Goal: Task Accomplishment & Management: Use online tool/utility

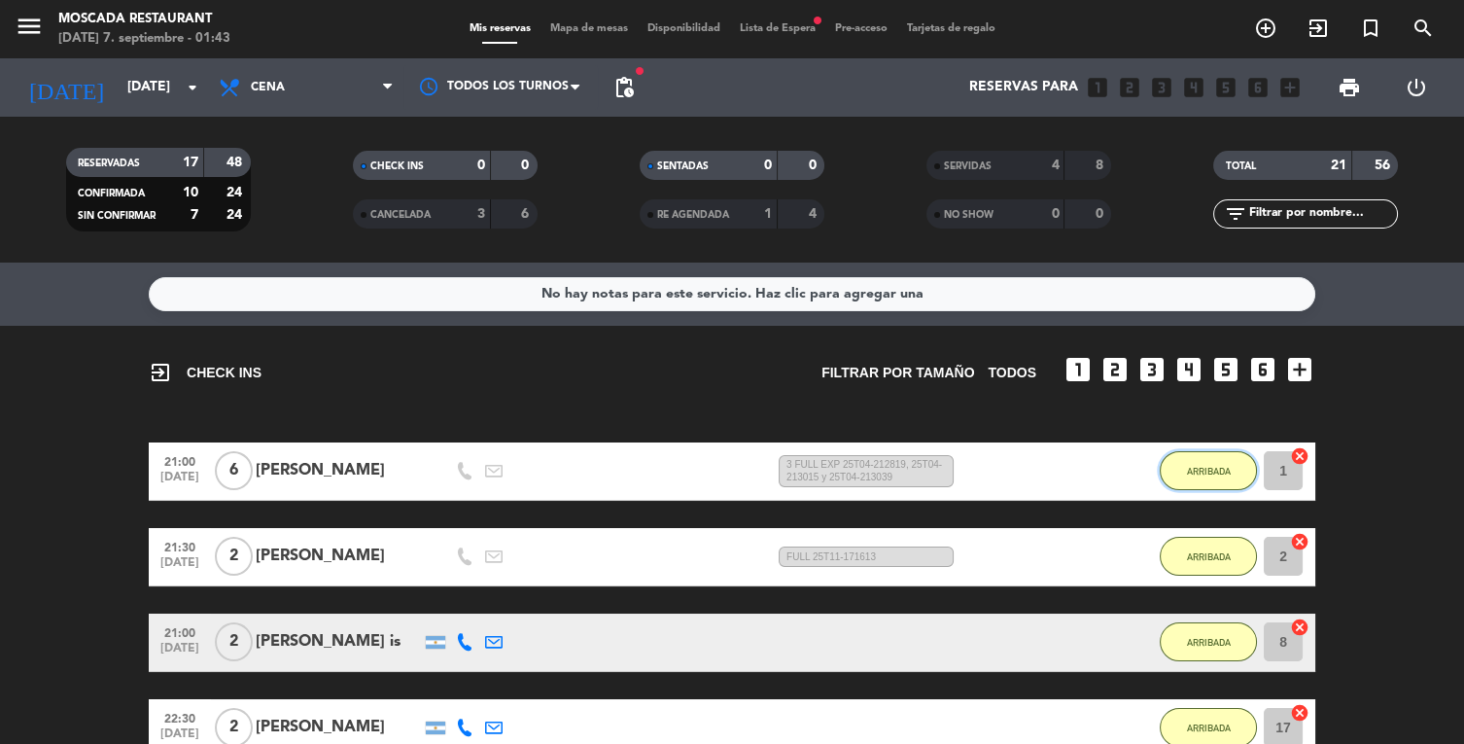
click at [1233, 451] on button "ARRIBADA" at bounding box center [1208, 470] width 97 height 39
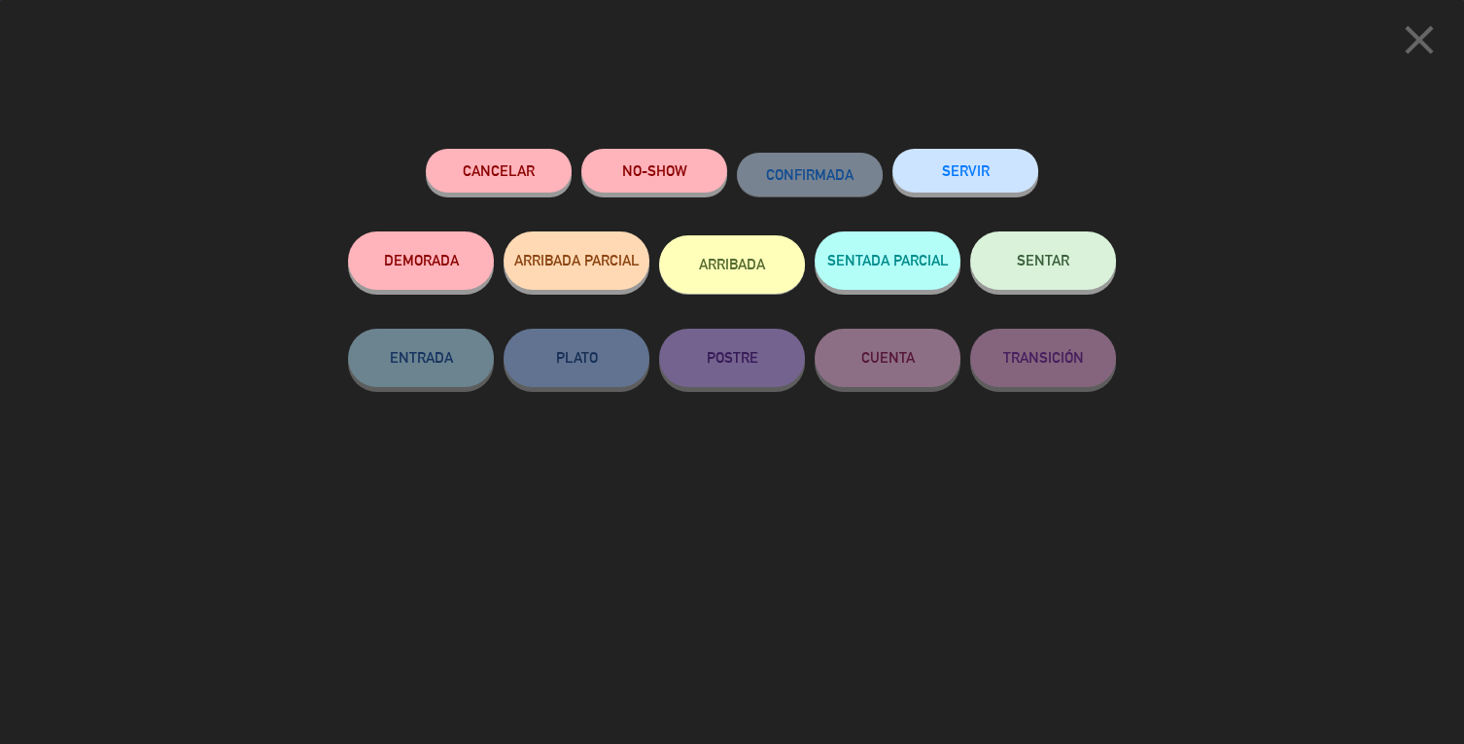
click at [983, 149] on div "SERVIR" at bounding box center [965, 190] width 146 height 83
click at [990, 179] on button "SERVIR" at bounding box center [965, 171] width 146 height 44
click at [985, 166] on button "SERVIR" at bounding box center [965, 171] width 146 height 44
click at [1207, 382] on div "close Cancelar NO-SHOW CONFIRMADA SERVIR DEMORADA ARRIBADA PARCIAL ARRIBADA SEN…" at bounding box center [732, 372] width 1464 height 744
click at [952, 213] on div "SERVIR" at bounding box center [965, 190] width 146 height 83
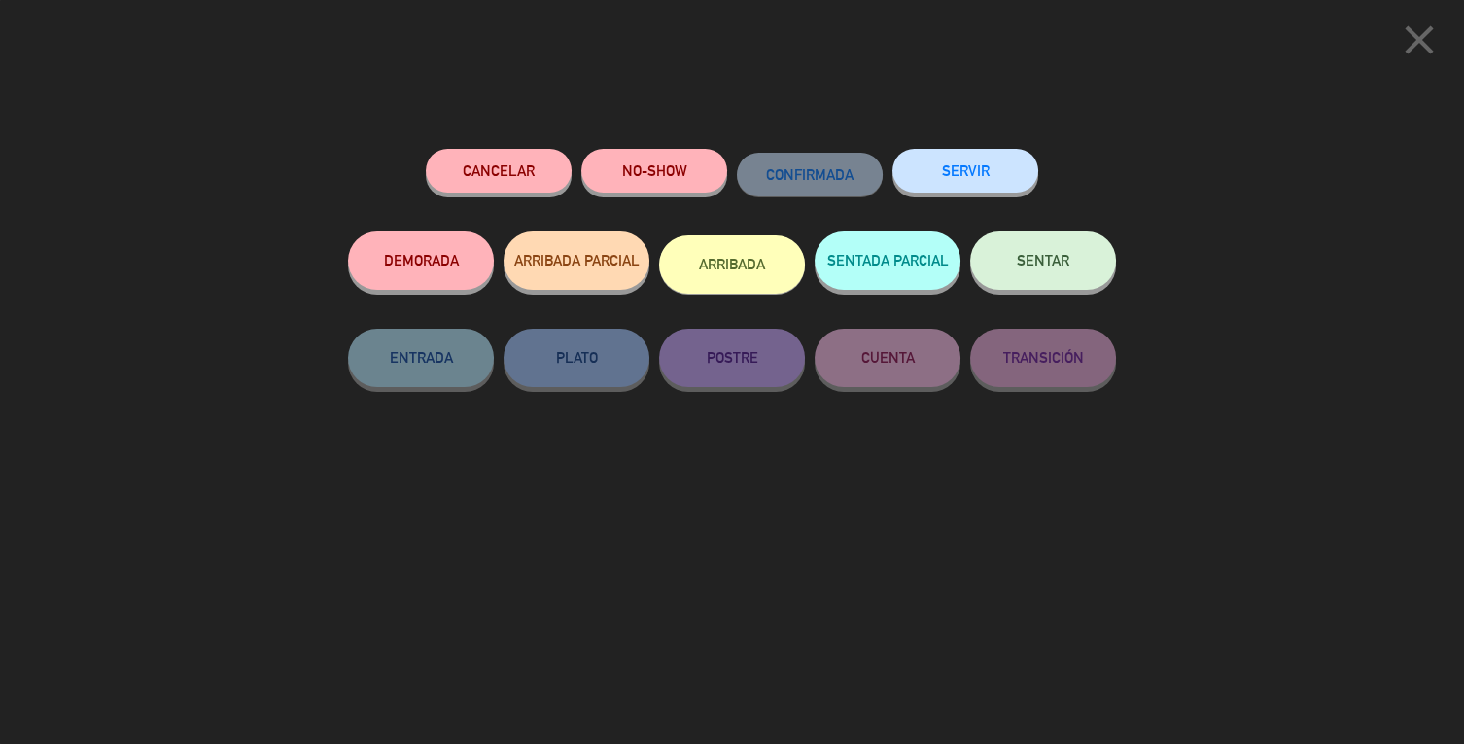
click at [992, 176] on button "SERVIR" at bounding box center [965, 171] width 146 height 44
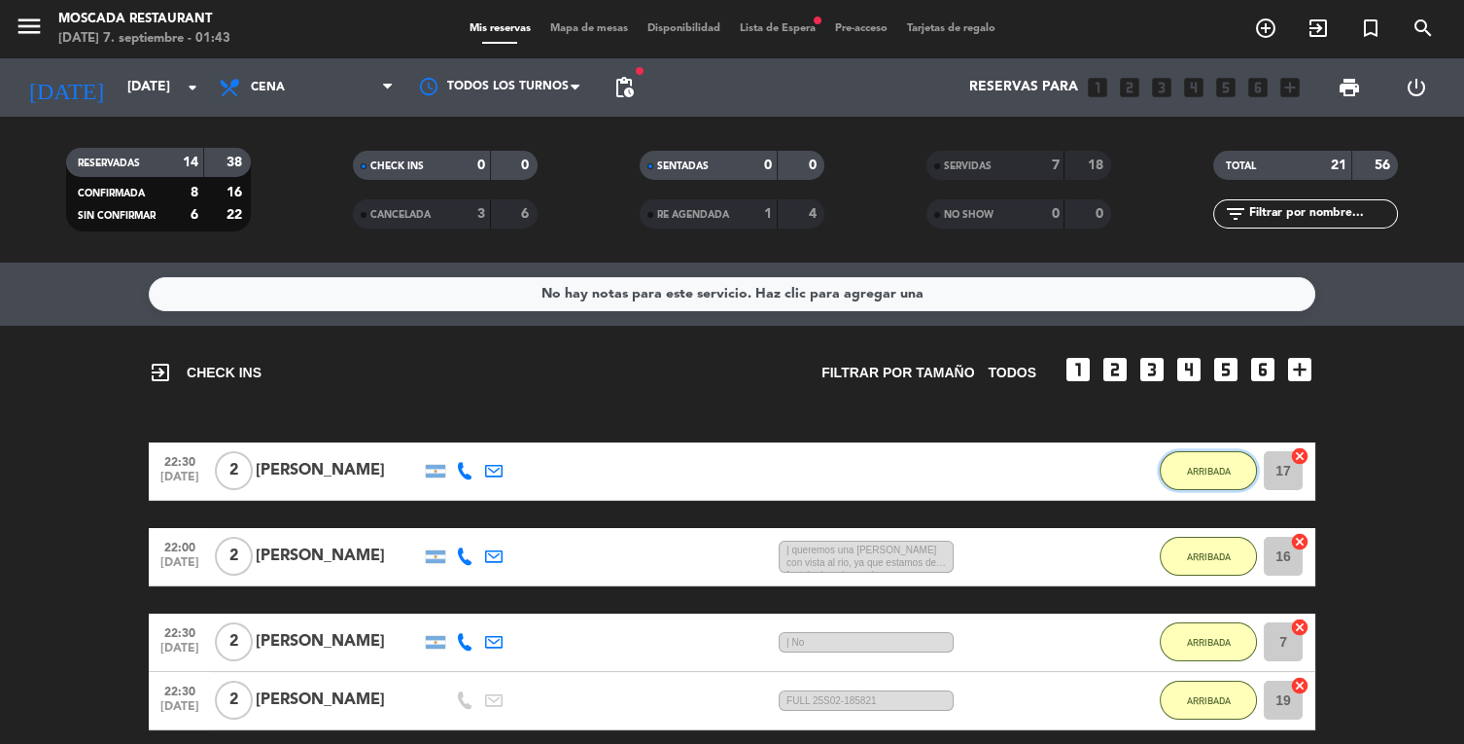
click at [1210, 466] on span "ARRIBADA" at bounding box center [1209, 471] width 44 height 11
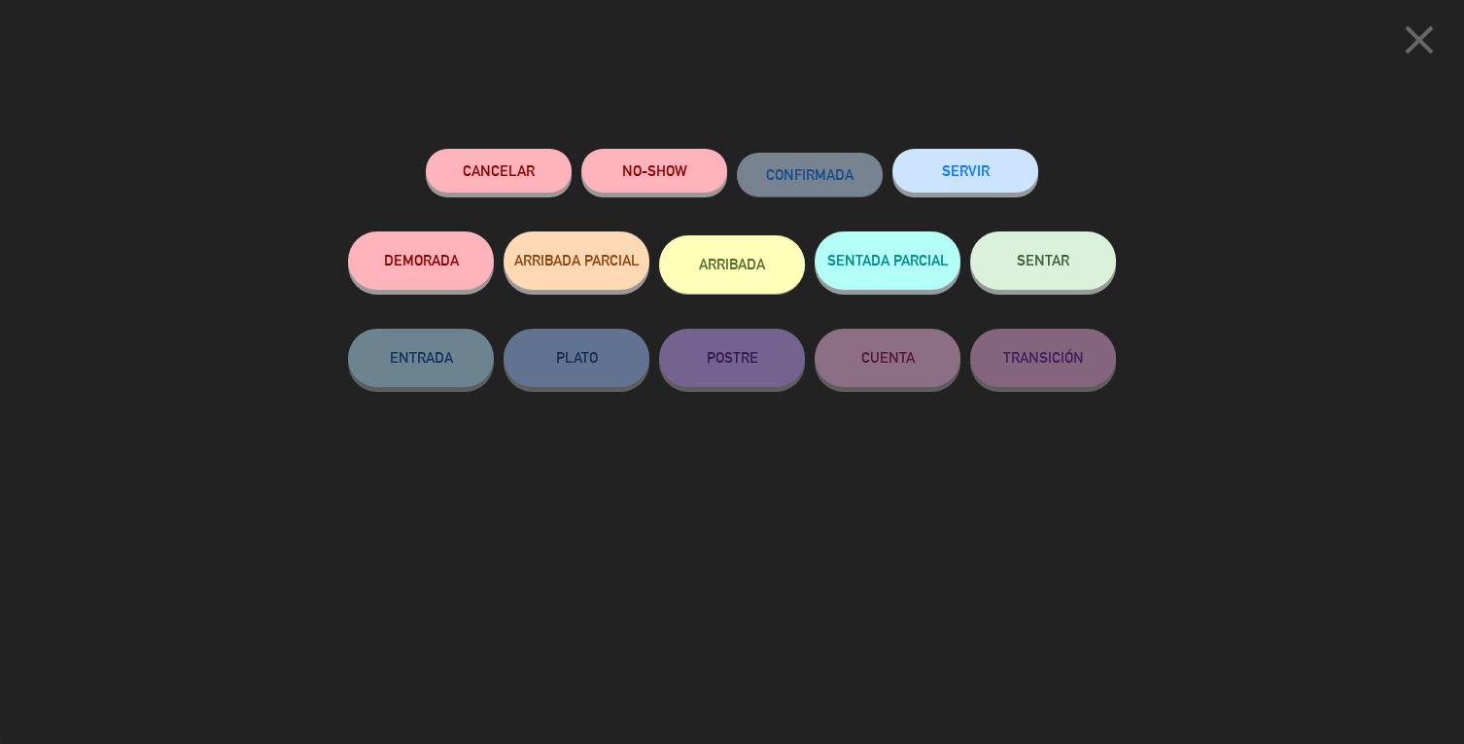
click at [1010, 156] on button "SERVIR" at bounding box center [965, 171] width 146 height 44
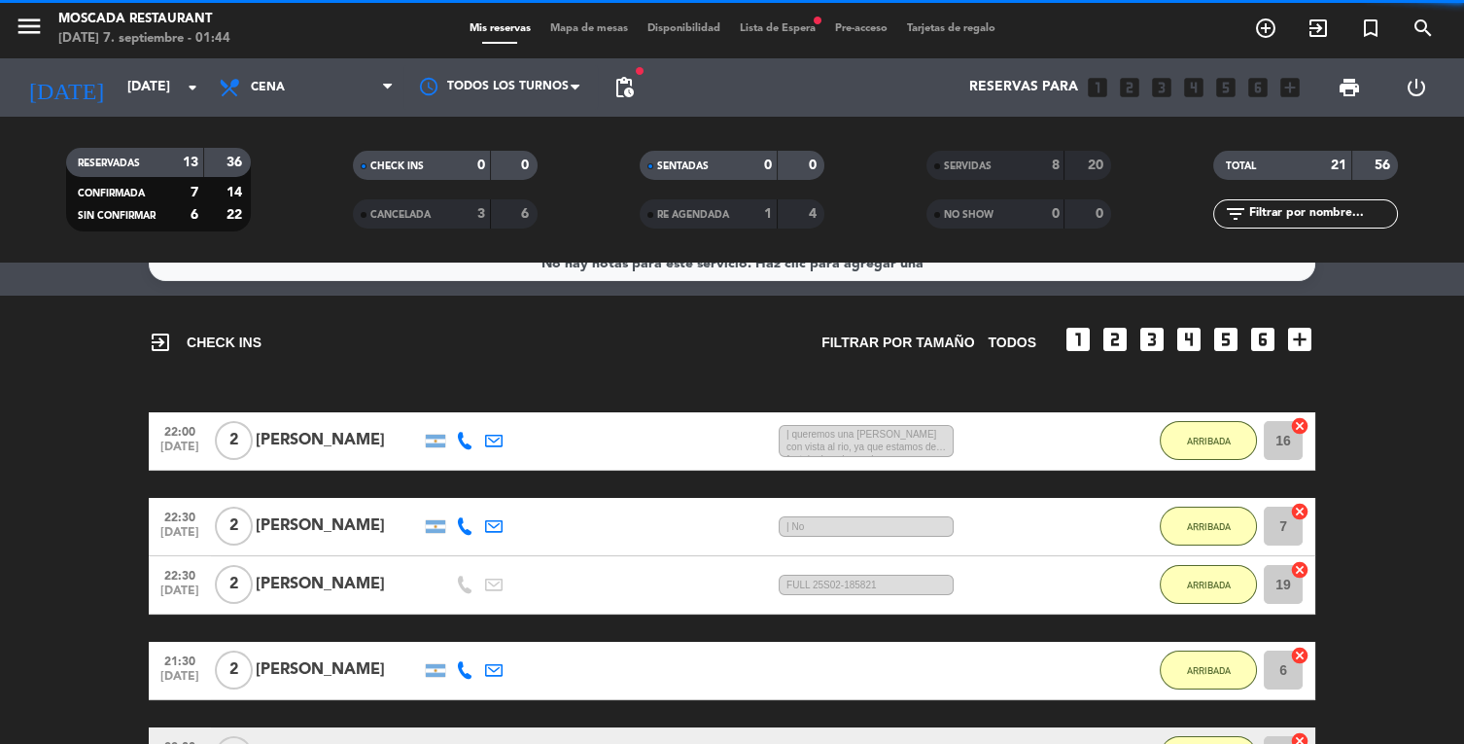
scroll to position [31, 0]
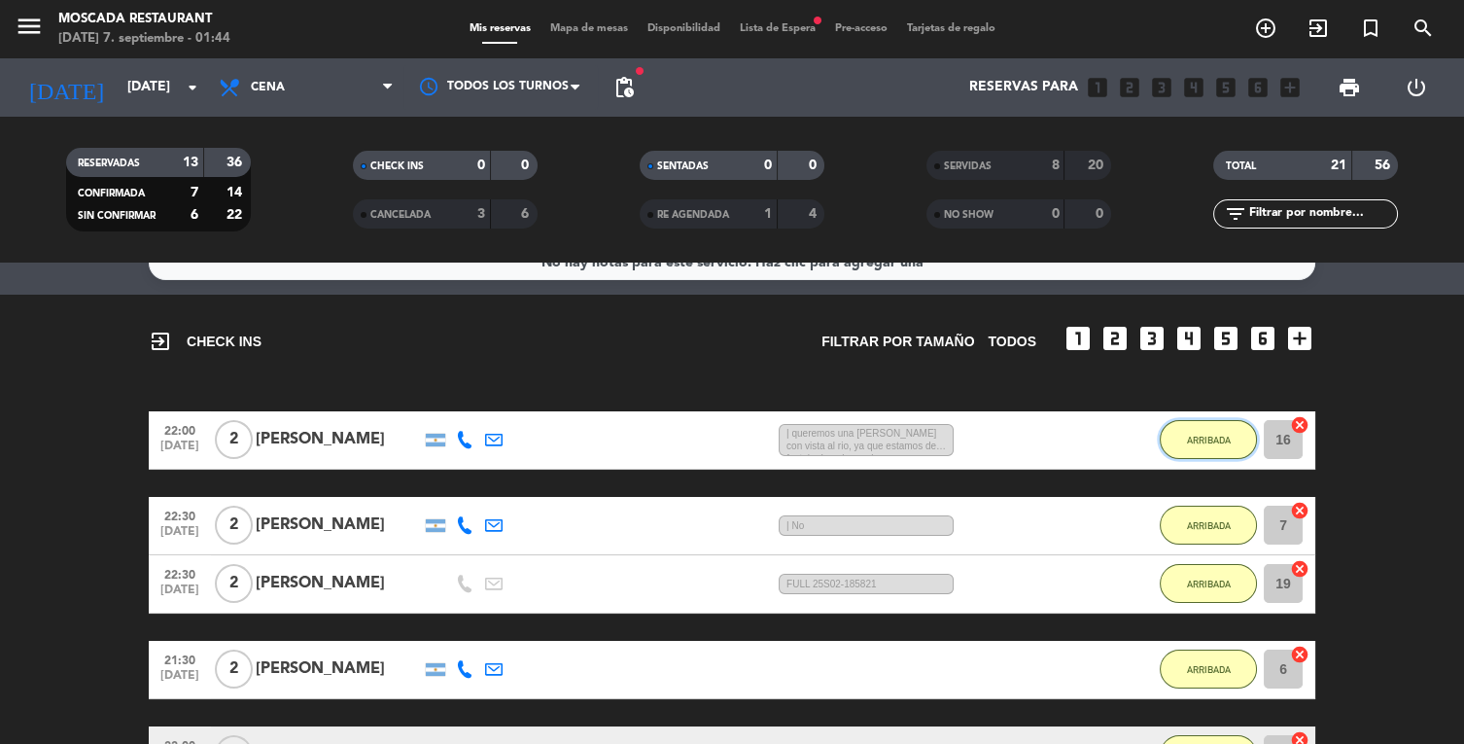
click at [1206, 435] on span "ARRIBADA" at bounding box center [1209, 440] width 44 height 11
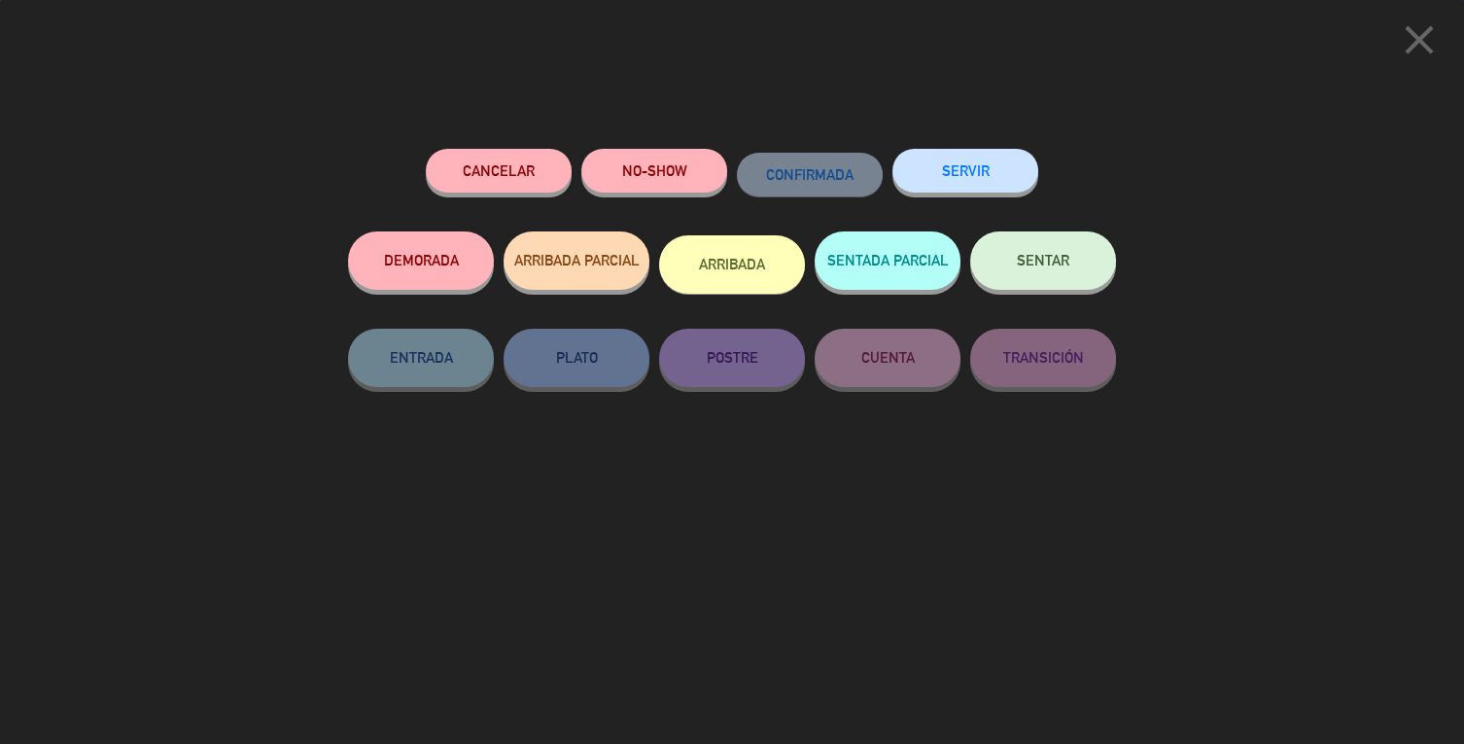
click at [1000, 178] on button "SERVIR" at bounding box center [965, 171] width 146 height 44
click at [979, 173] on button "SERVIR" at bounding box center [965, 171] width 146 height 44
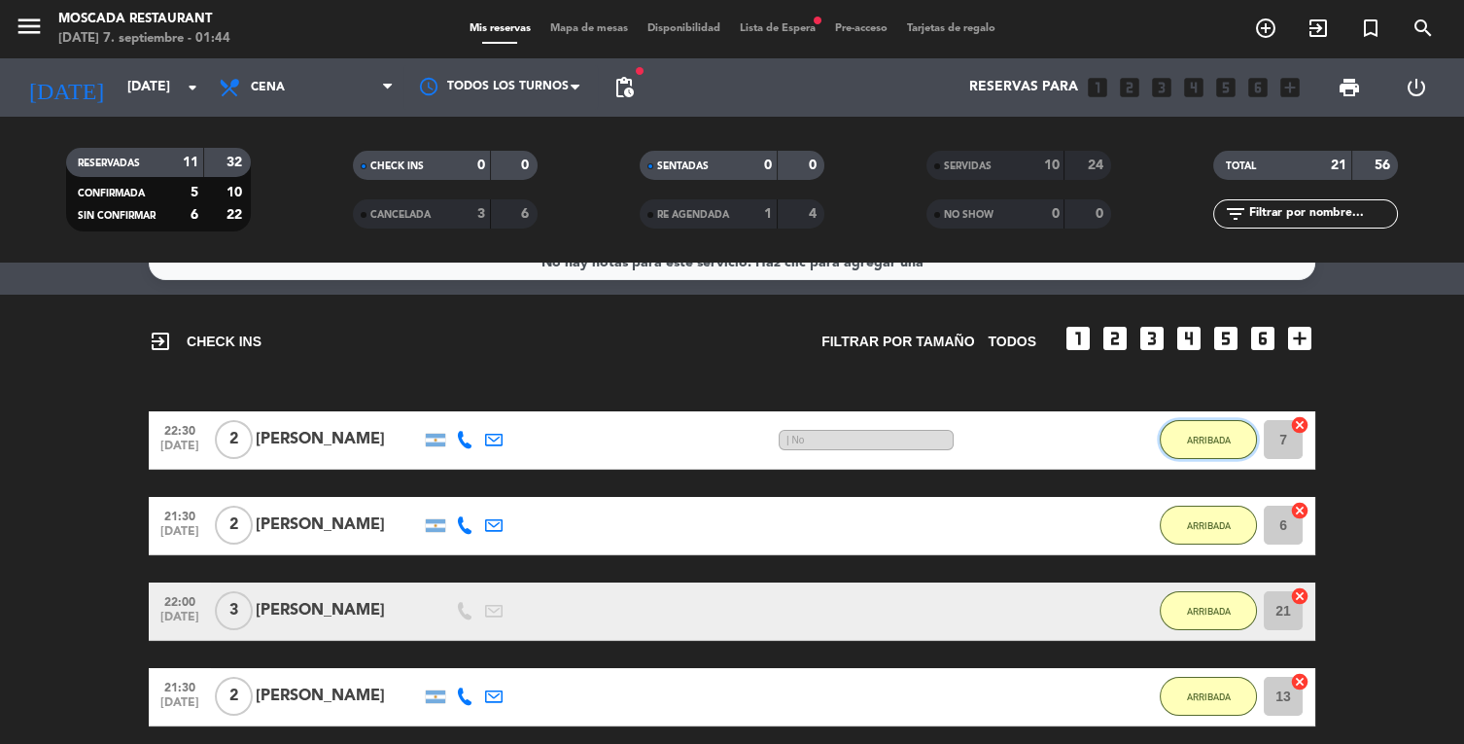
click at [1209, 435] on span "ARRIBADA" at bounding box center [1209, 440] width 44 height 11
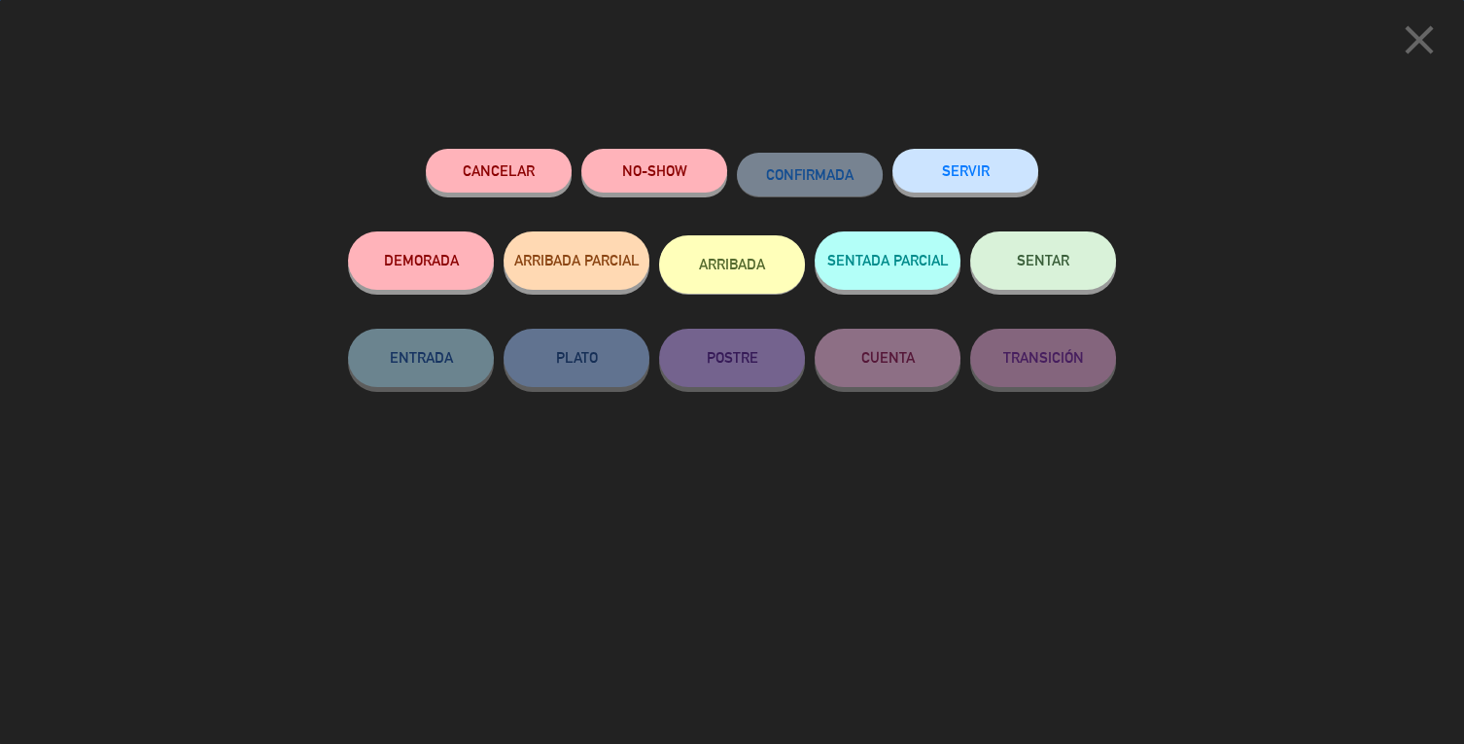
click at [997, 168] on button "SERVIR" at bounding box center [965, 171] width 146 height 44
click at [993, 180] on button "SERVIR" at bounding box center [965, 171] width 146 height 44
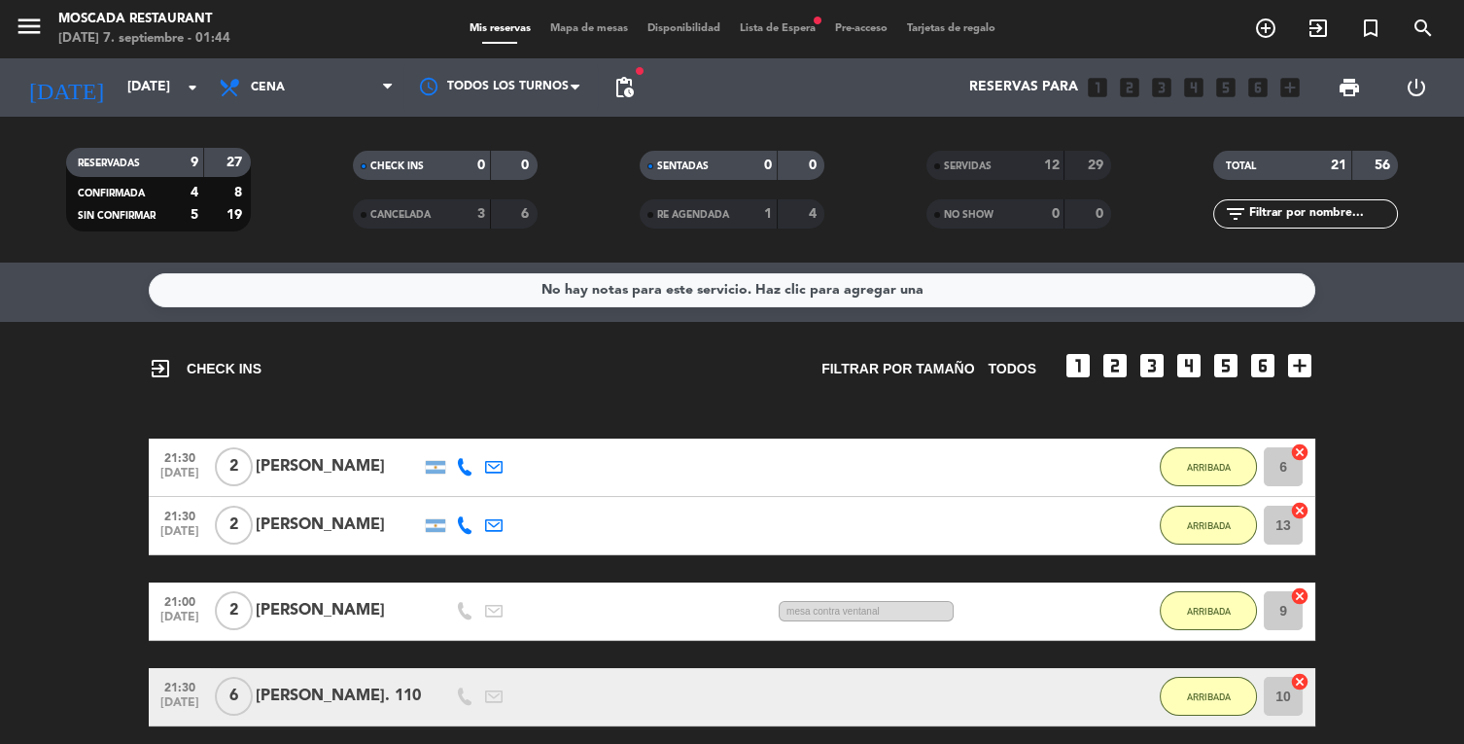
scroll to position [4, 0]
click at [1191, 447] on button "ARRIBADA" at bounding box center [1208, 466] width 97 height 39
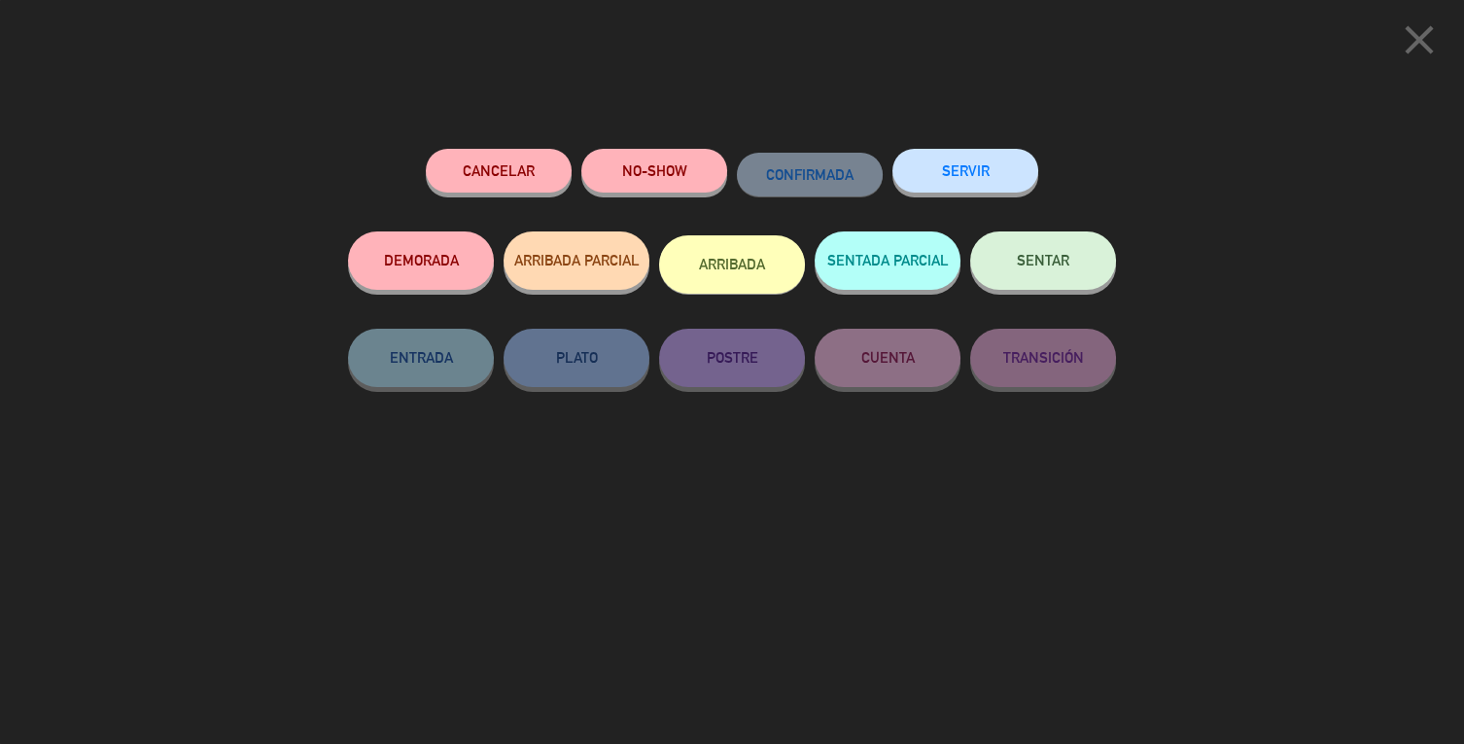
click at [986, 180] on button "SERVIR" at bounding box center [965, 171] width 146 height 44
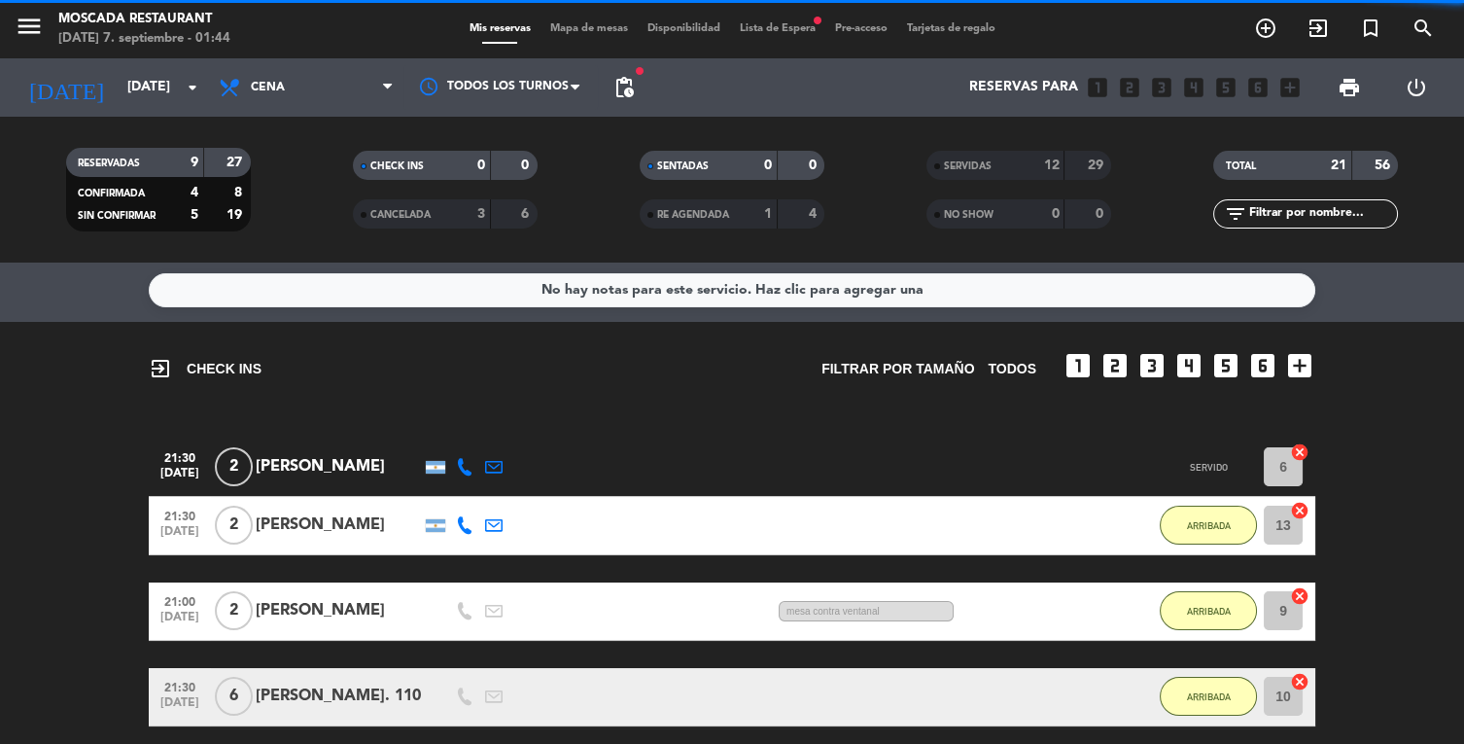
click at [1227, 438] on div "21:30 [DATE] 2 [PERSON_NAME] 4:11 H / NaN MIN sms SERVIDO 6 cancel 21:30 [DATE]…" at bounding box center [732, 710] width 1167 height 544
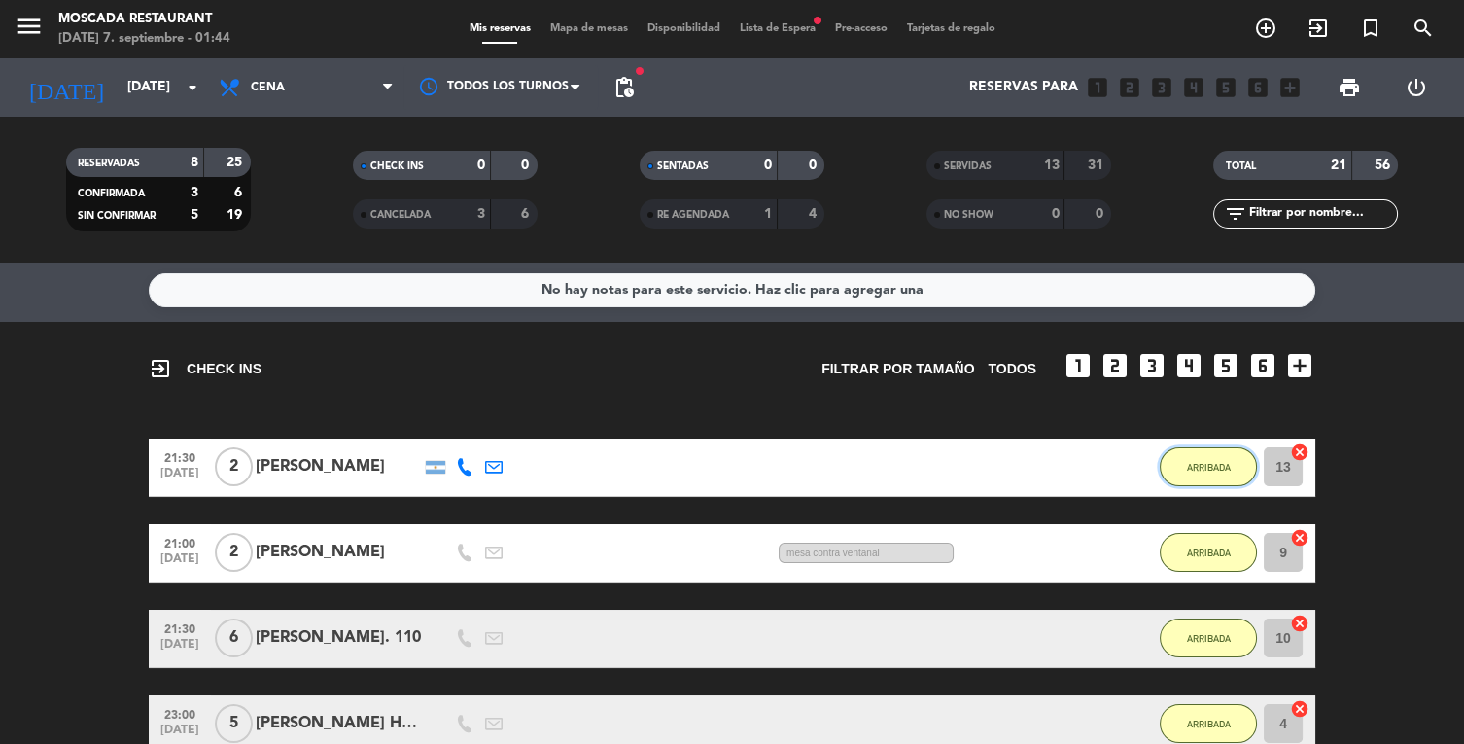
click at [1168, 447] on button "ARRIBADA" at bounding box center [1208, 466] width 97 height 39
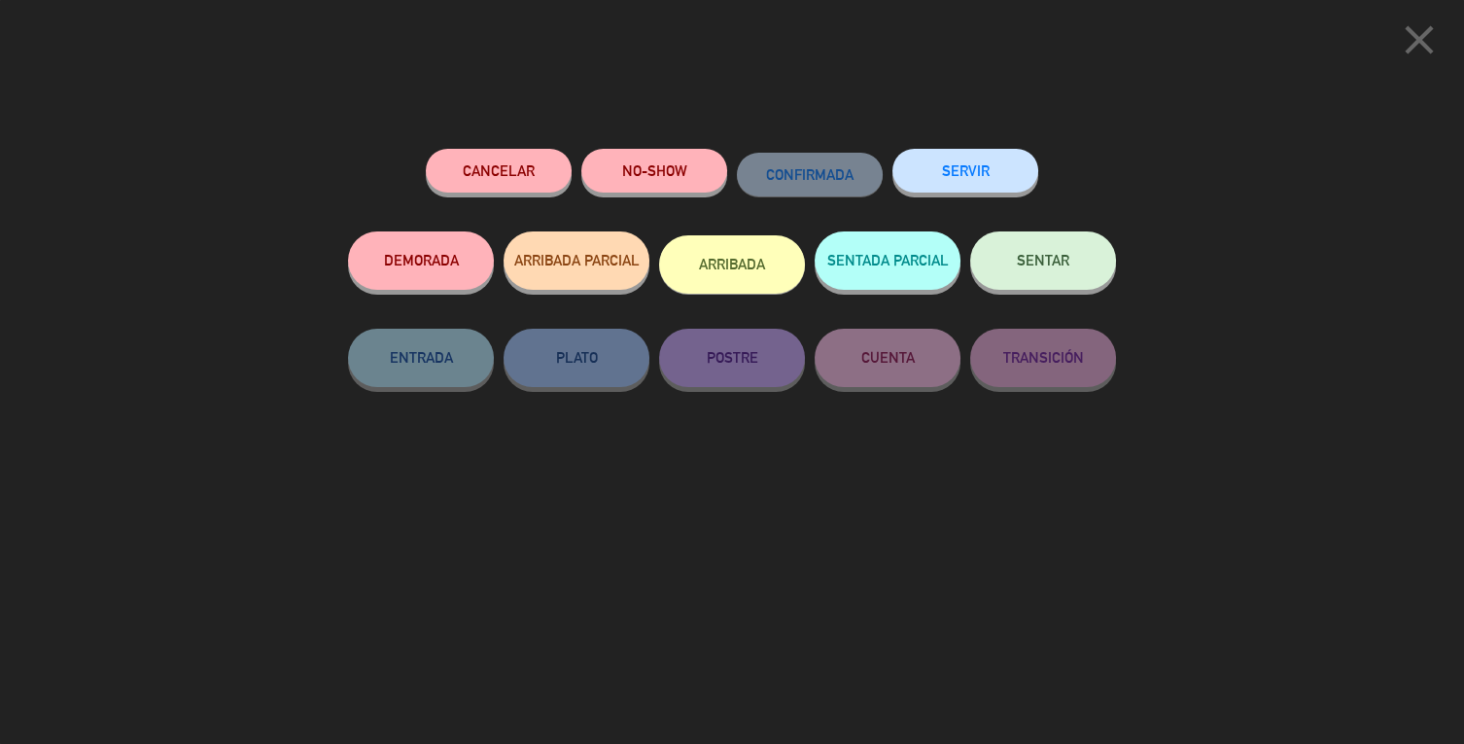
click at [997, 183] on button "SERVIR" at bounding box center [965, 171] width 146 height 44
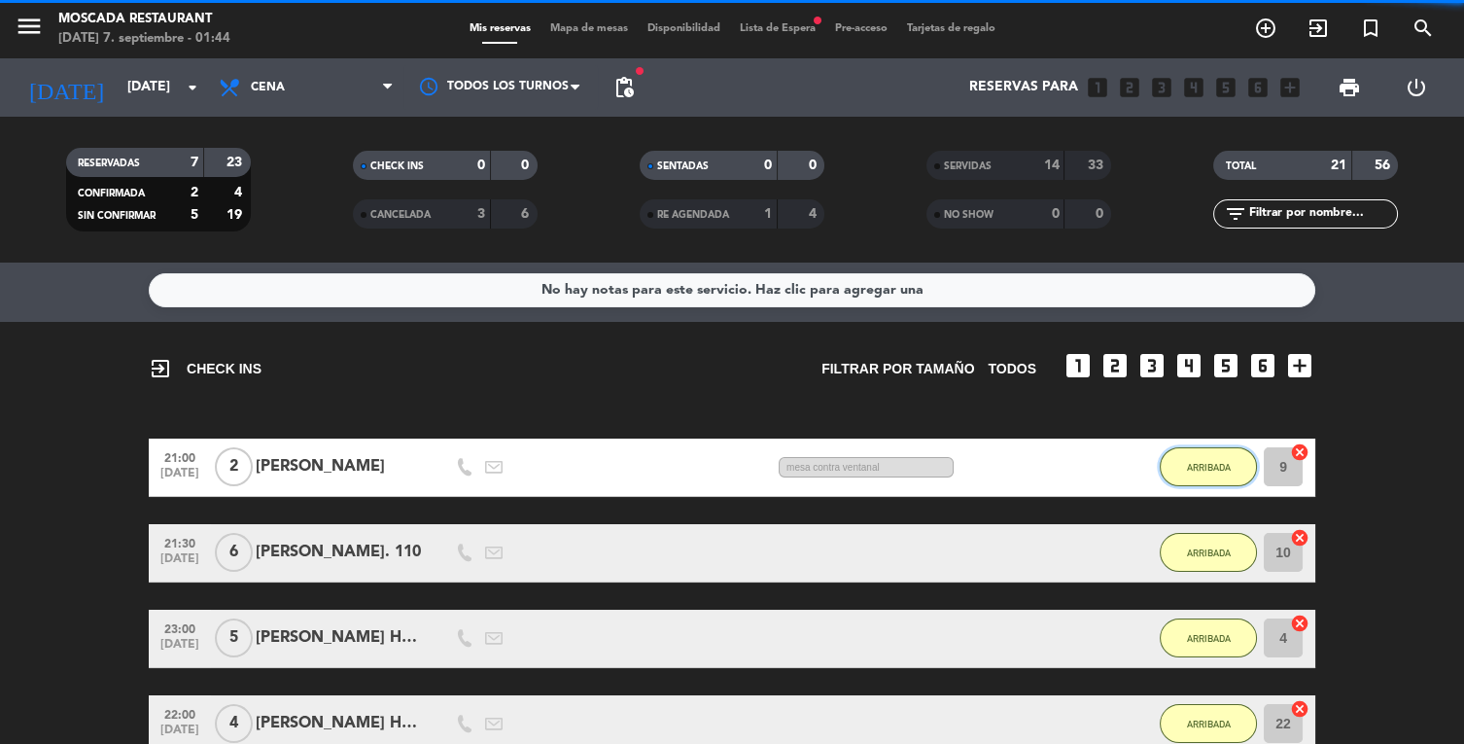
click at [1227, 447] on button "ARRIBADA" at bounding box center [1208, 466] width 97 height 39
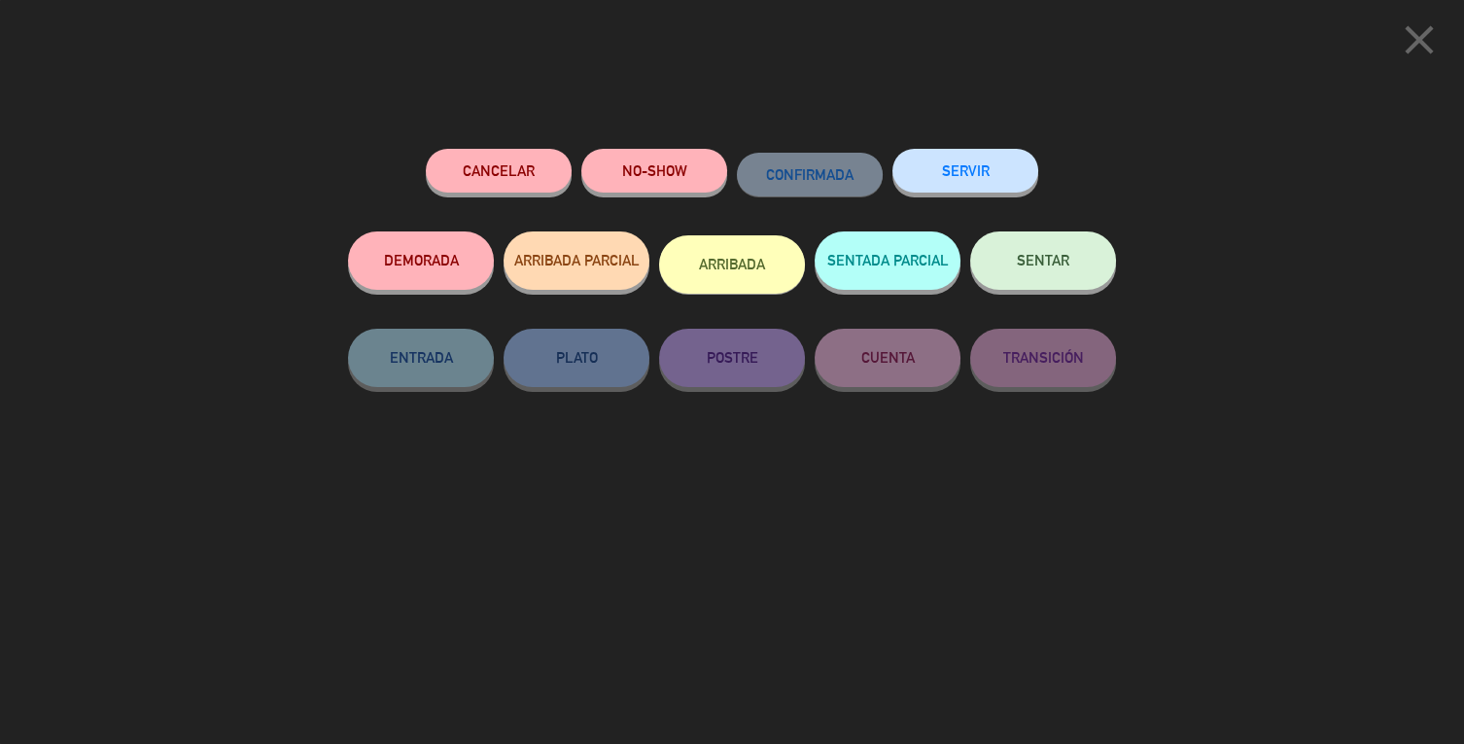
click at [969, 173] on button "SERVIR" at bounding box center [965, 171] width 146 height 44
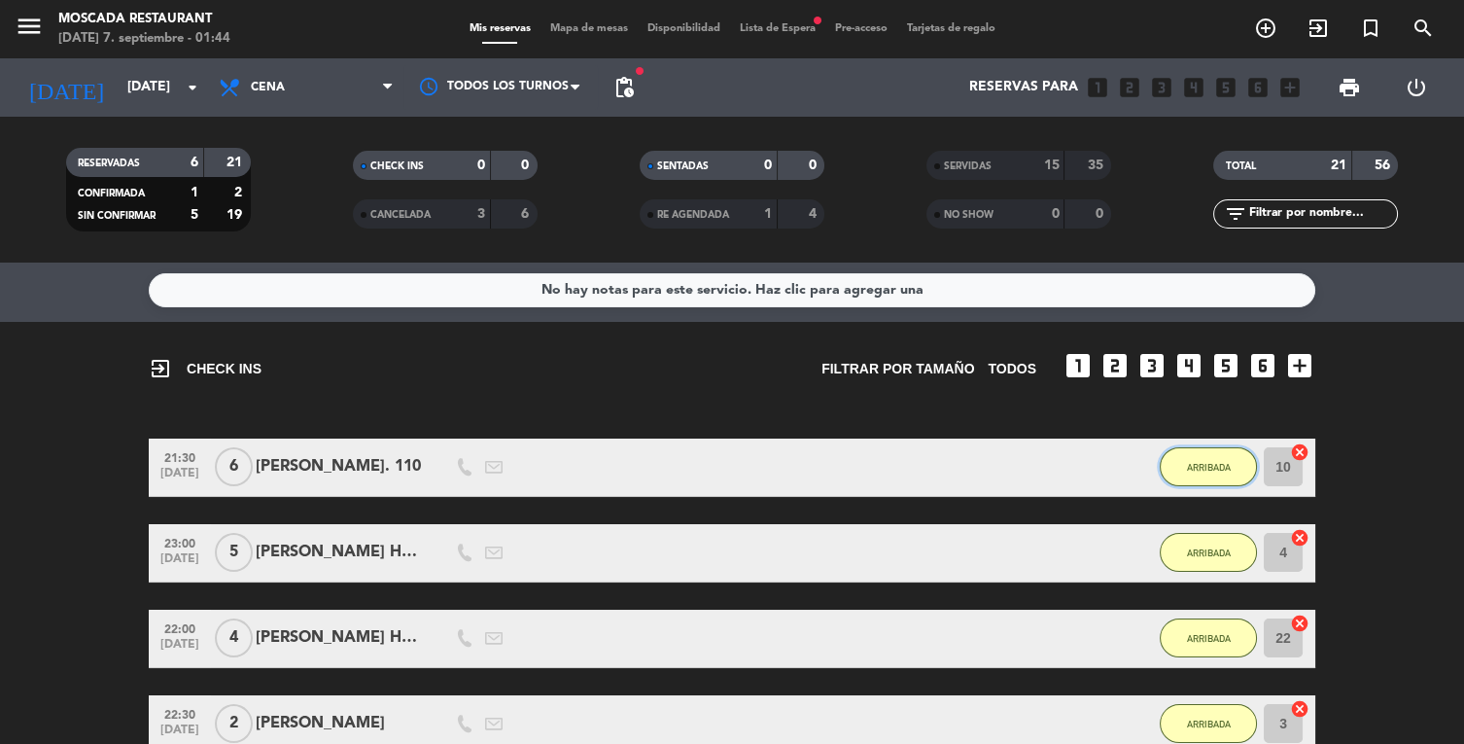
click at [1224, 447] on button "ARRIBADA" at bounding box center [1208, 466] width 97 height 39
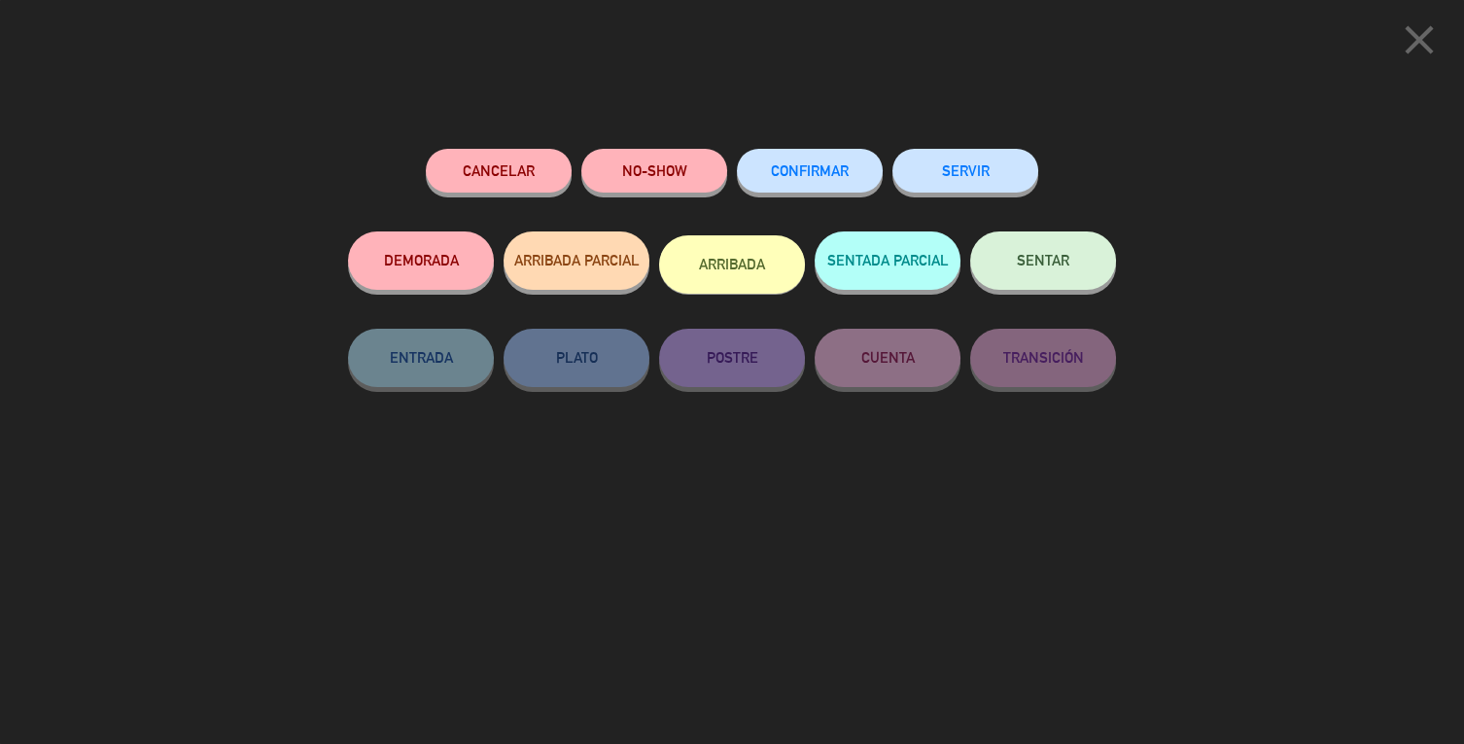
click at [990, 183] on button "SERVIR" at bounding box center [965, 171] width 146 height 44
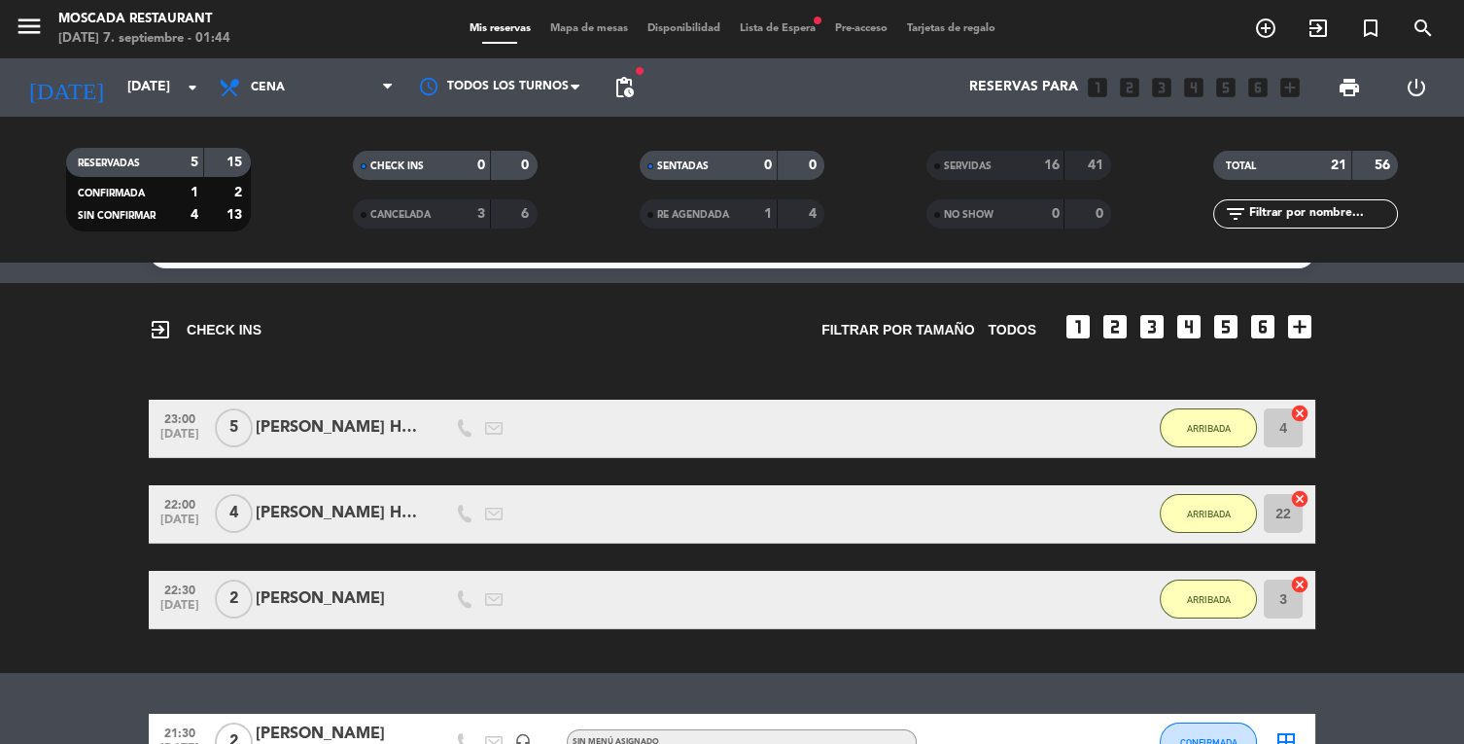
scroll to position [52, 0]
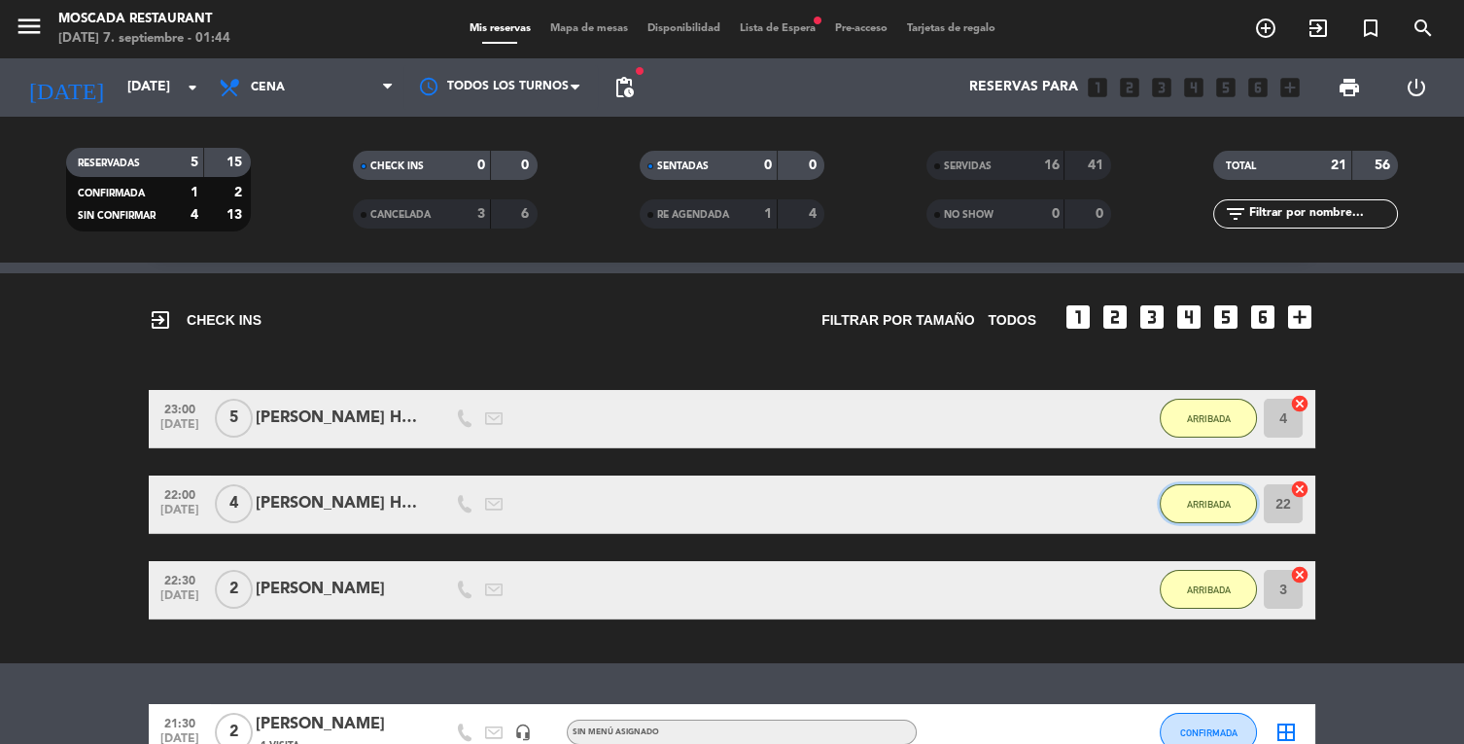
click at [1226, 499] on span "ARRIBADA" at bounding box center [1209, 504] width 44 height 11
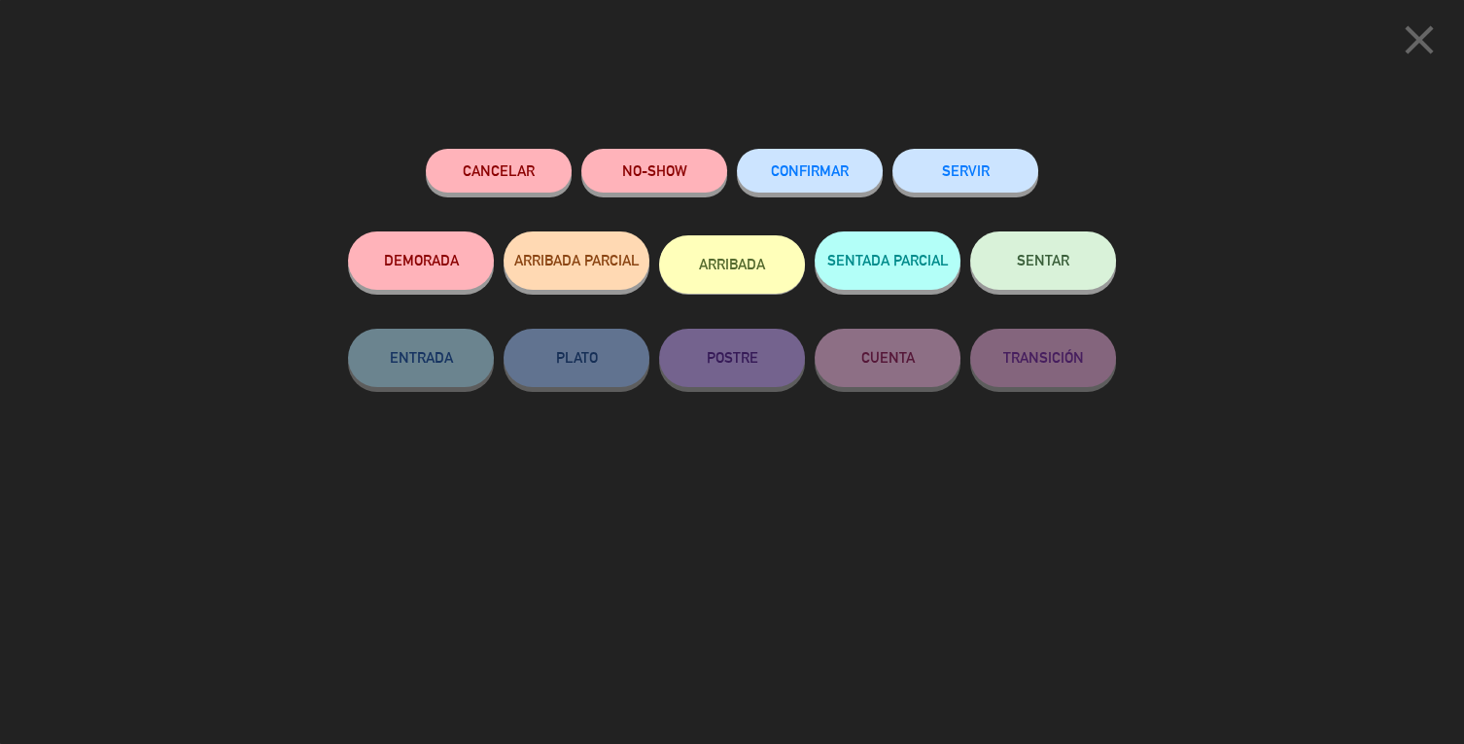
click at [993, 162] on button "SERVIR" at bounding box center [965, 171] width 146 height 44
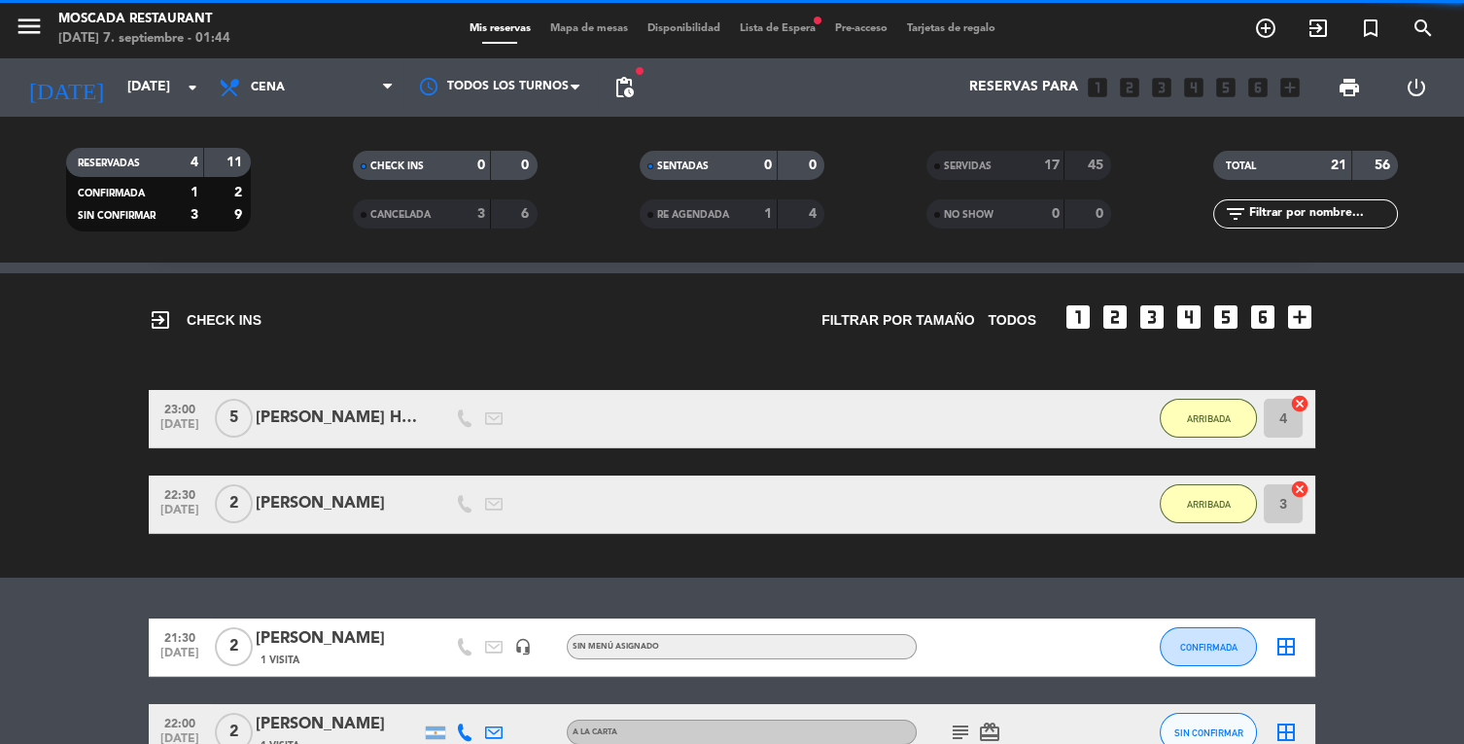
click at [1223, 494] on div "No hay notas para este servicio. Haz clic para agregar una exit_to_app CHECK IN…" at bounding box center [732, 502] width 1464 height 481
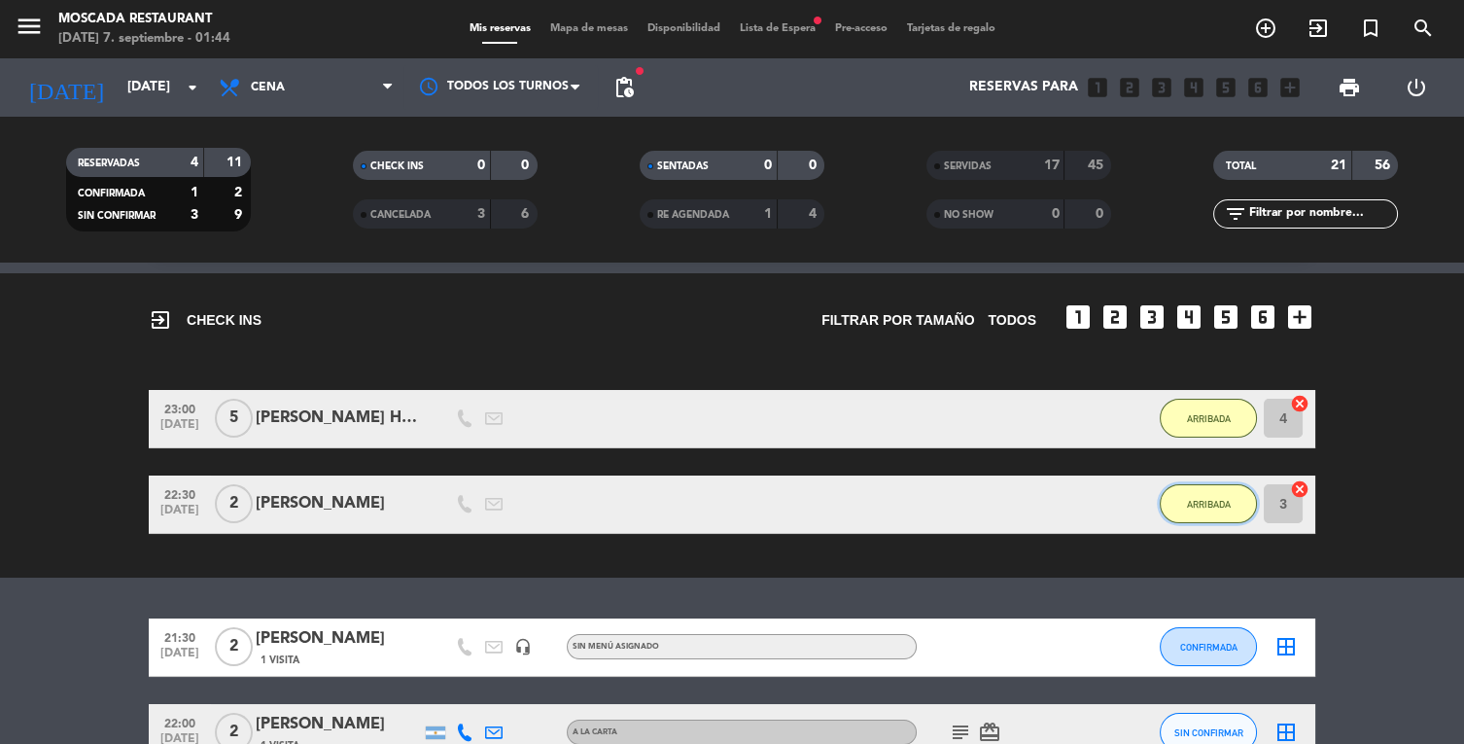
click at [1215, 484] on button "ARRIBADA" at bounding box center [1208, 503] width 97 height 39
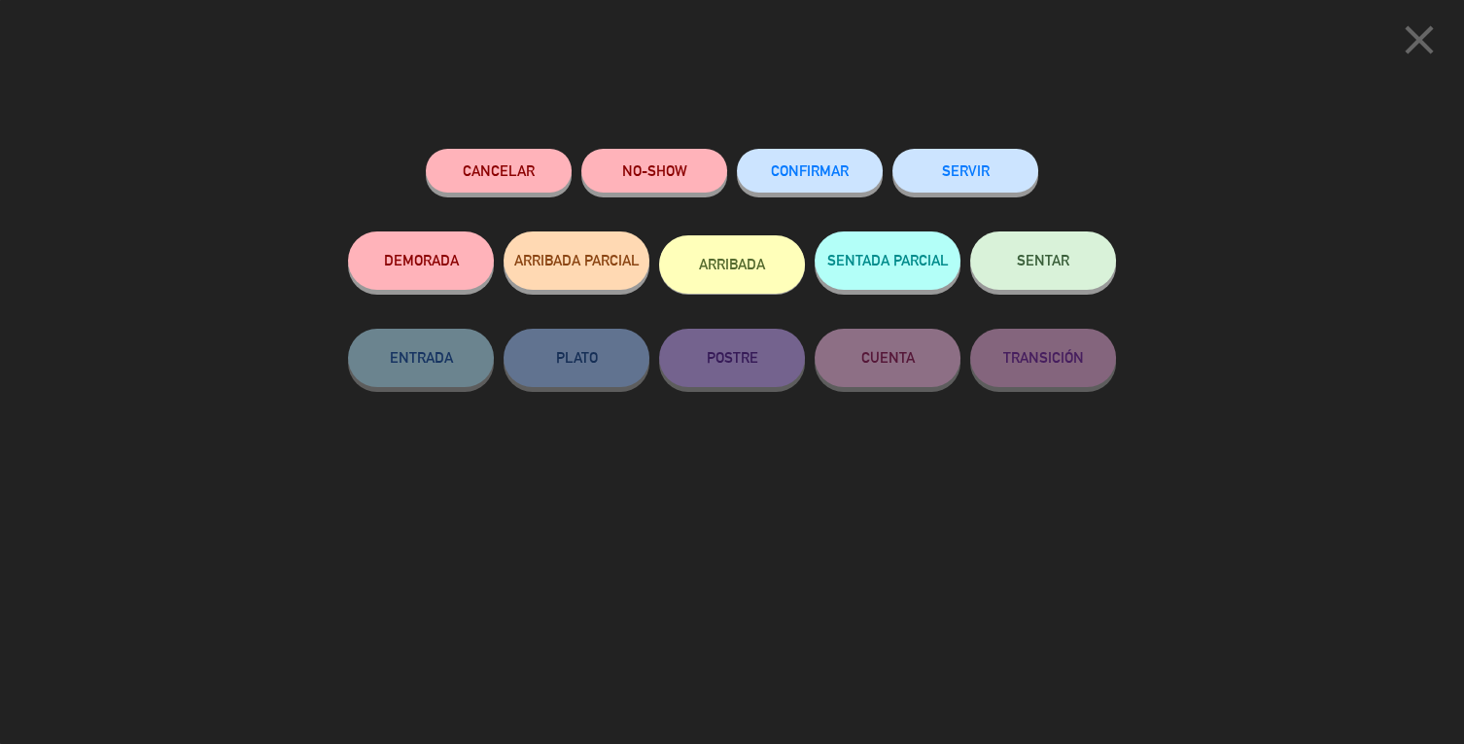
click at [985, 152] on button "SERVIR" at bounding box center [965, 171] width 146 height 44
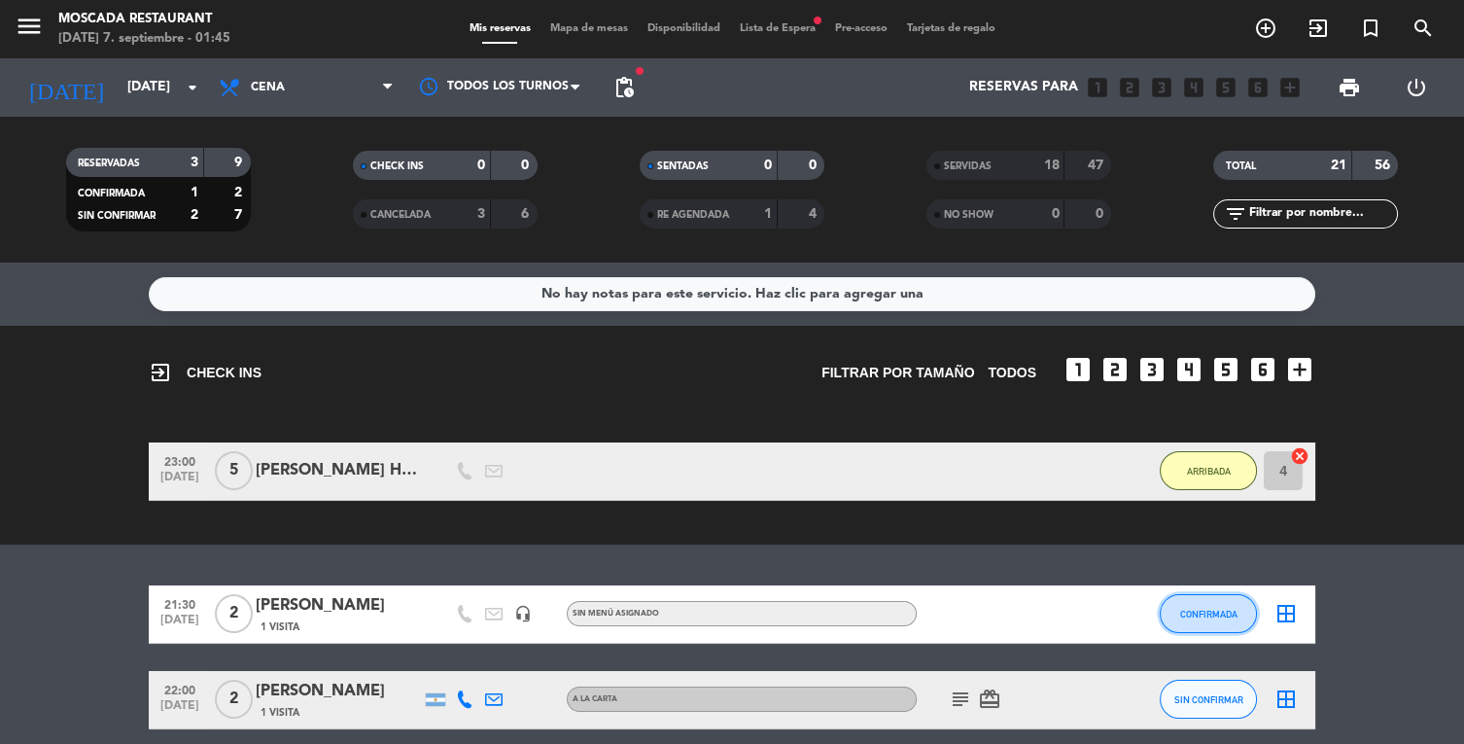
scroll to position [68, 0]
click at [1203, 594] on button "CONFIRMADA" at bounding box center [1208, 613] width 97 height 39
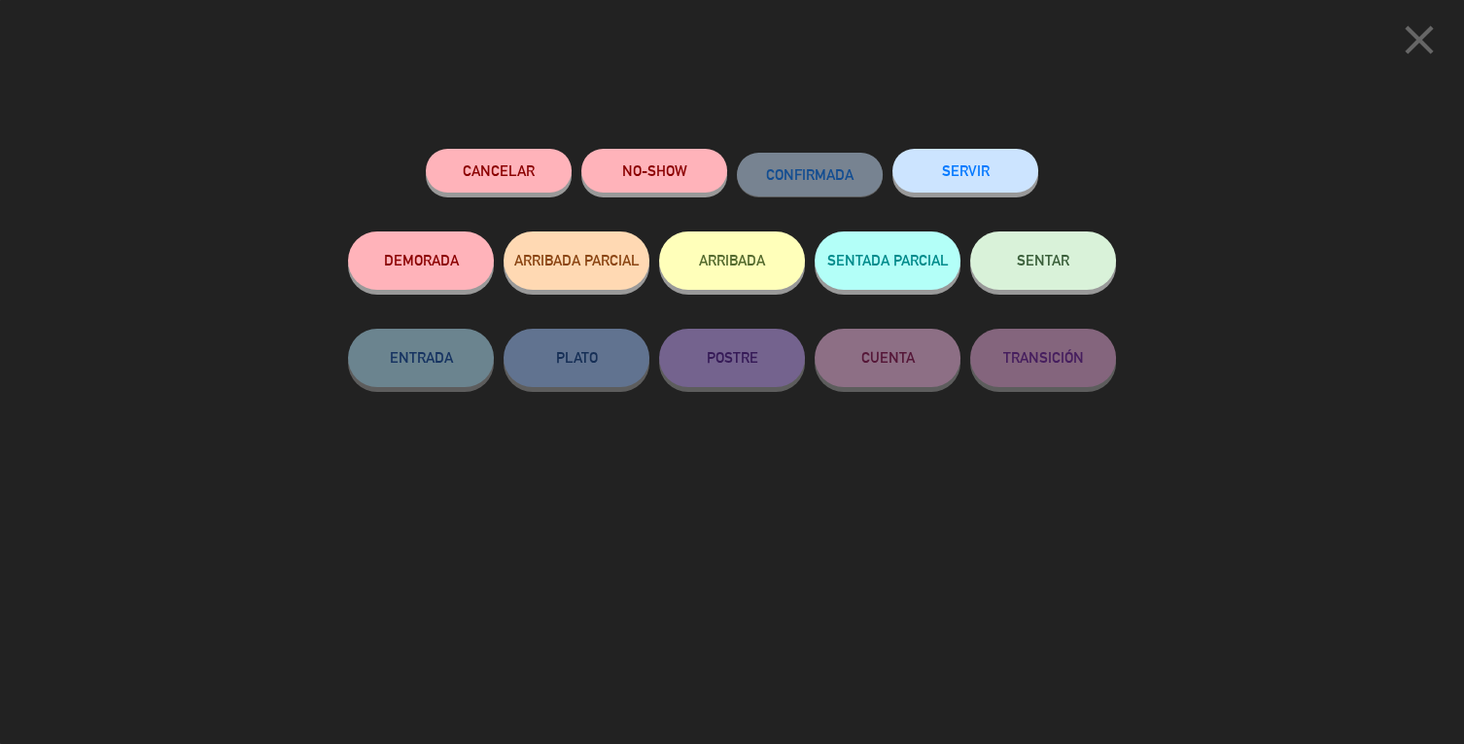
click at [1003, 154] on button "SERVIR" at bounding box center [965, 171] width 146 height 44
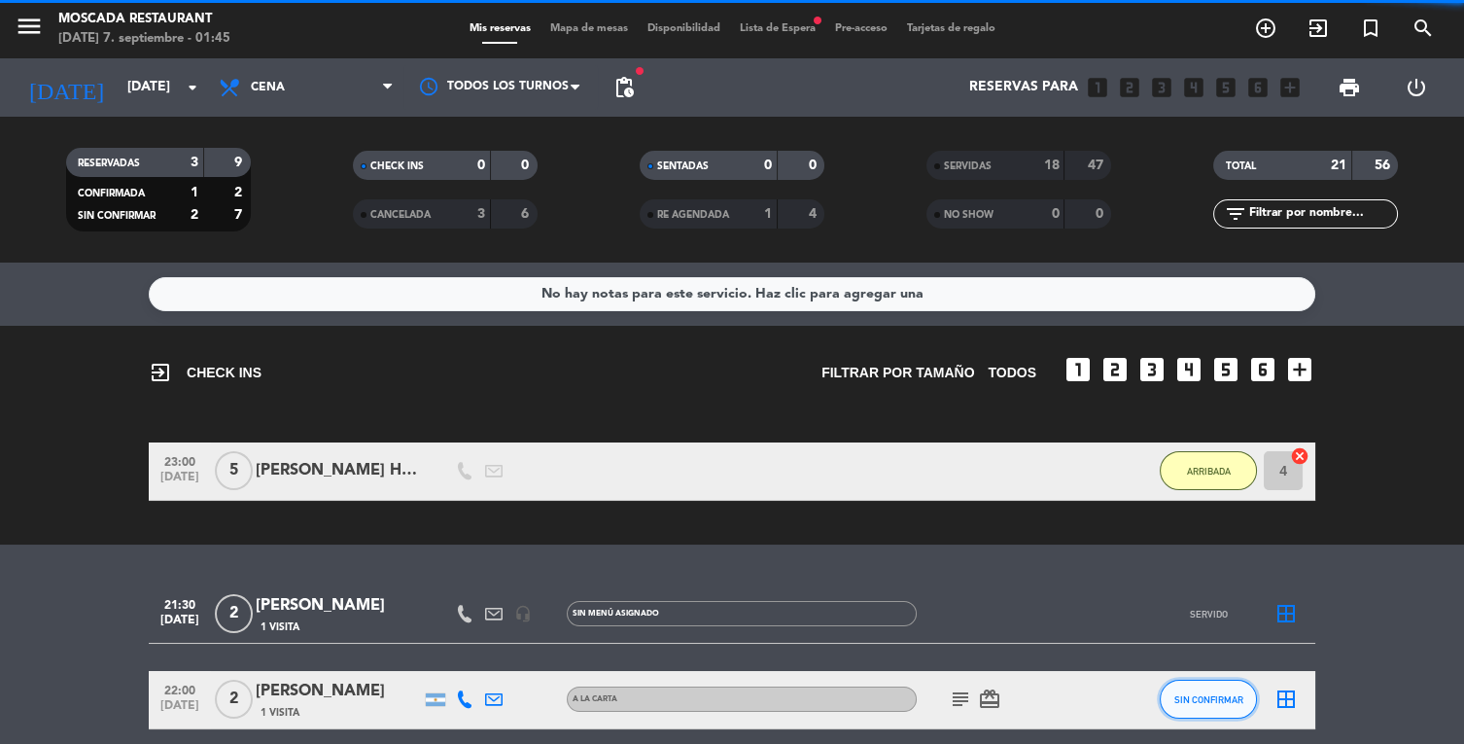
click at [1213, 680] on button "SIN CONFIRMAR" at bounding box center [1208, 699] width 97 height 39
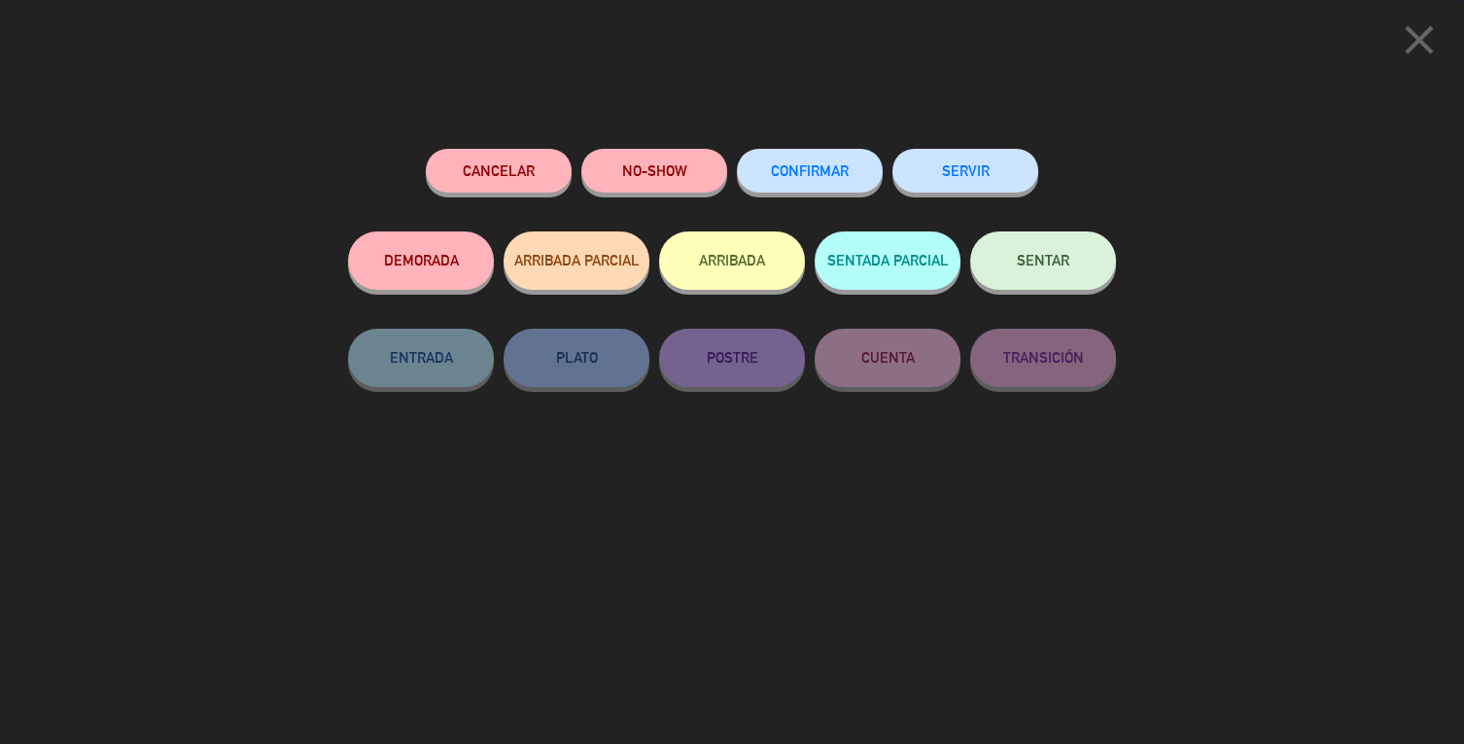
click at [999, 169] on button "SERVIR" at bounding box center [965, 171] width 146 height 44
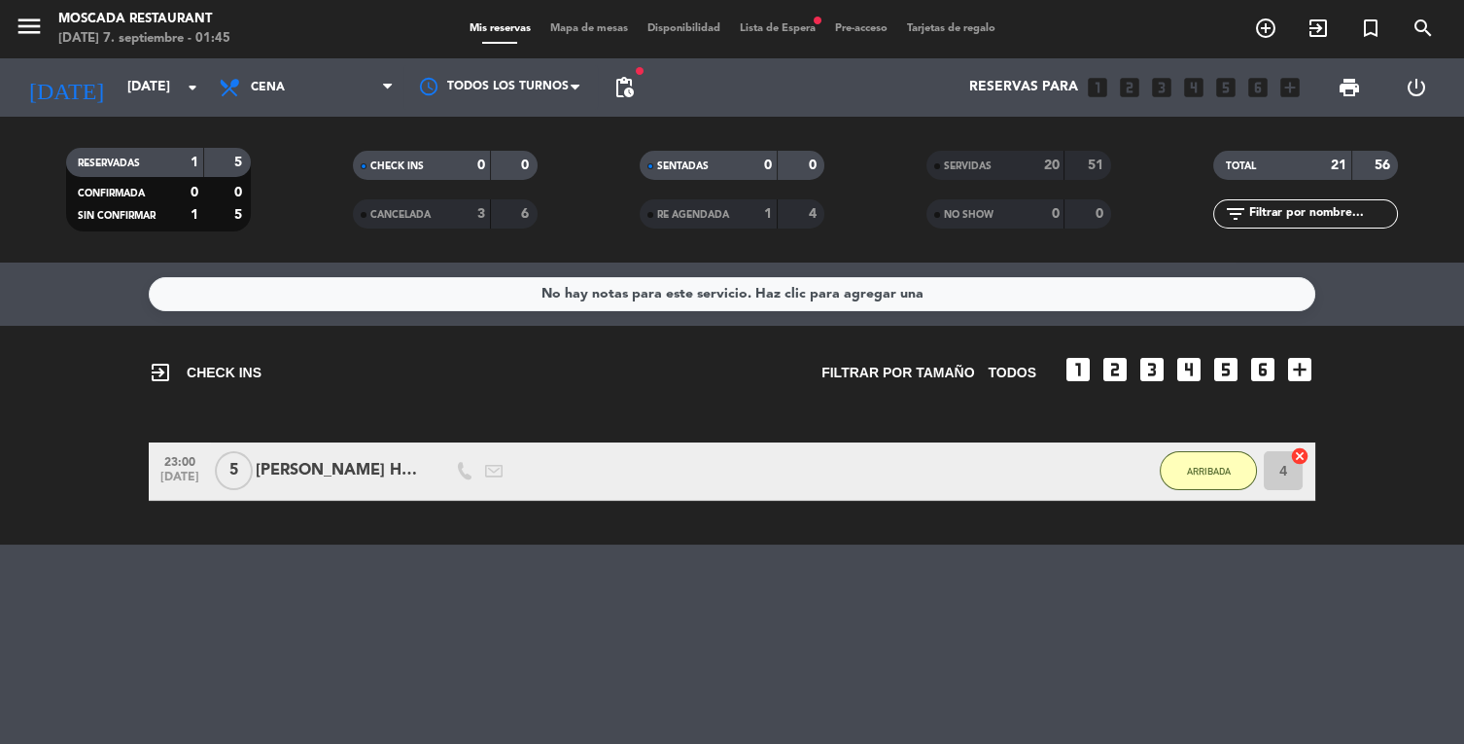
scroll to position [0, 0]
click at [785, 28] on span "Lista de Espera fiber_manual_record" at bounding box center [777, 28] width 95 height 11
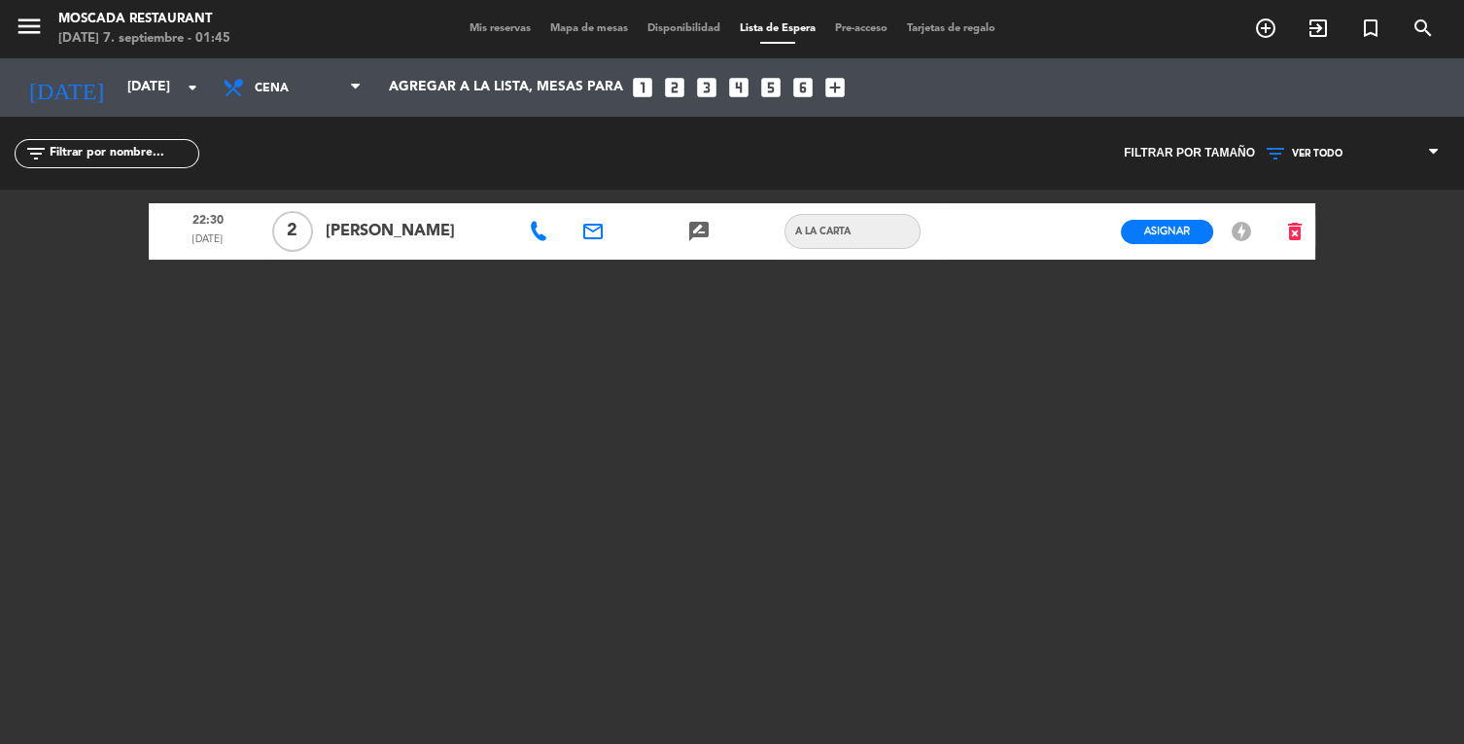
click at [562, 236] on div at bounding box center [540, 231] width 52 height 56
click at [506, 31] on span "Mis reservas" at bounding box center [500, 28] width 81 height 11
